Goal: Task Accomplishment & Management: Complete application form

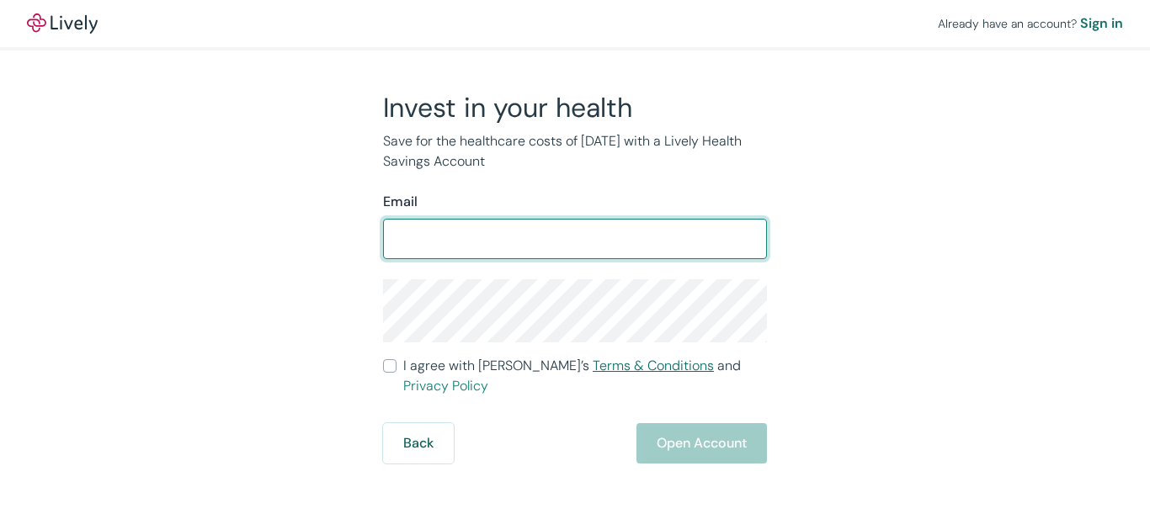
type input "[PERSON_NAME][EMAIL_ADDRESS][DOMAIN_NAME]"
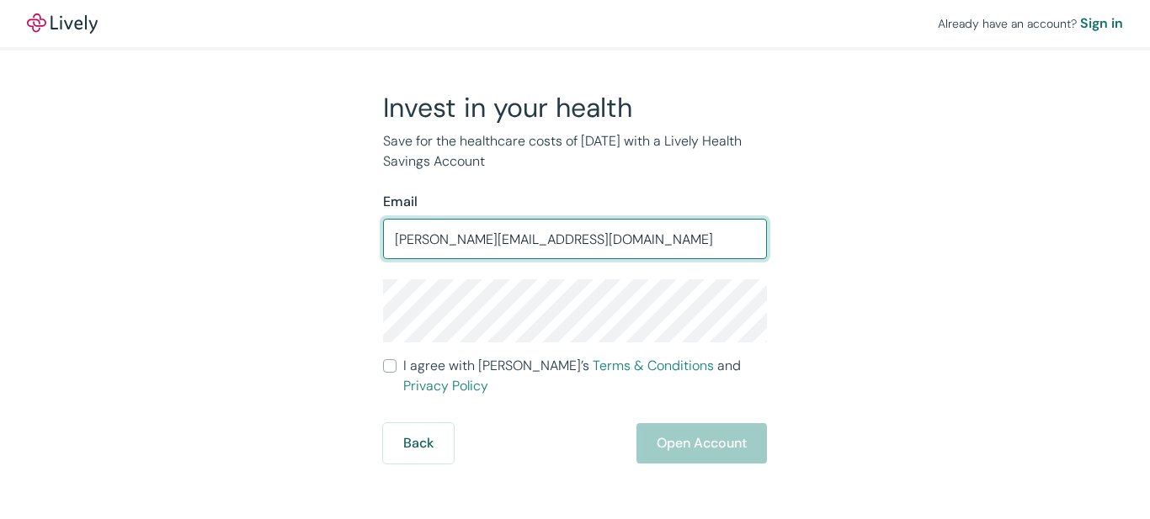
drag, startPoint x: 19, startPoint y: 200, endPoint x: 0, endPoint y: 218, distance: 26.2
click at [0, 217] on div "Already have an account? Sign in Invest in your health Save for the healthcare …" at bounding box center [575, 232] width 1150 height 464
click at [465, 240] on input "Email" at bounding box center [575, 239] width 384 height 34
type input "[EMAIL_ADDRESS][DOMAIN_NAME]"
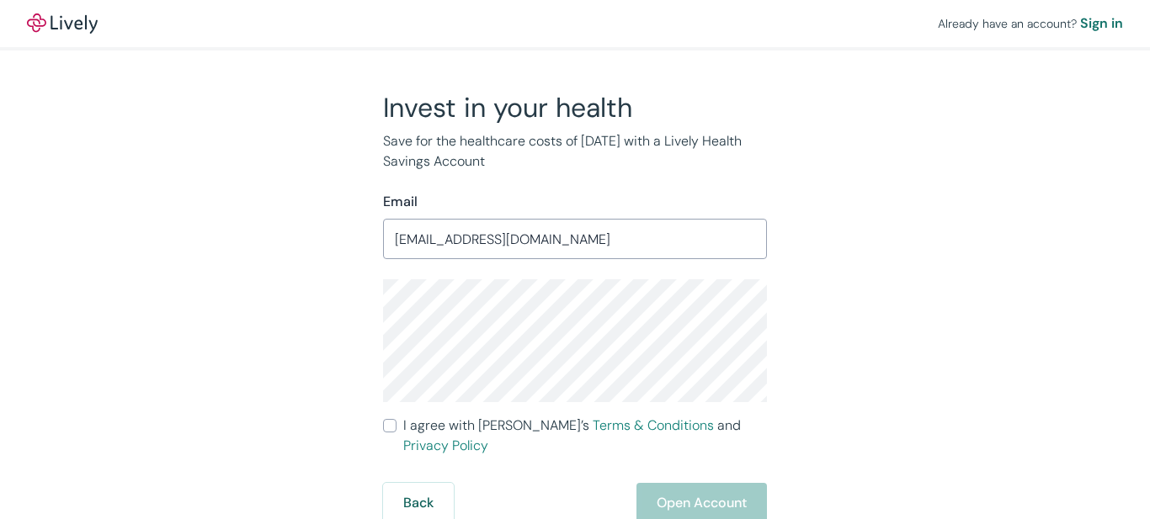
click at [390, 433] on input "I agree with Lively’s Terms & Conditions and Privacy Policy" at bounding box center [389, 425] width 13 height 13
checkbox input "true"
click at [704, 489] on button "Open Account" at bounding box center [701, 503] width 130 height 40
